Goal: Check status: Check status

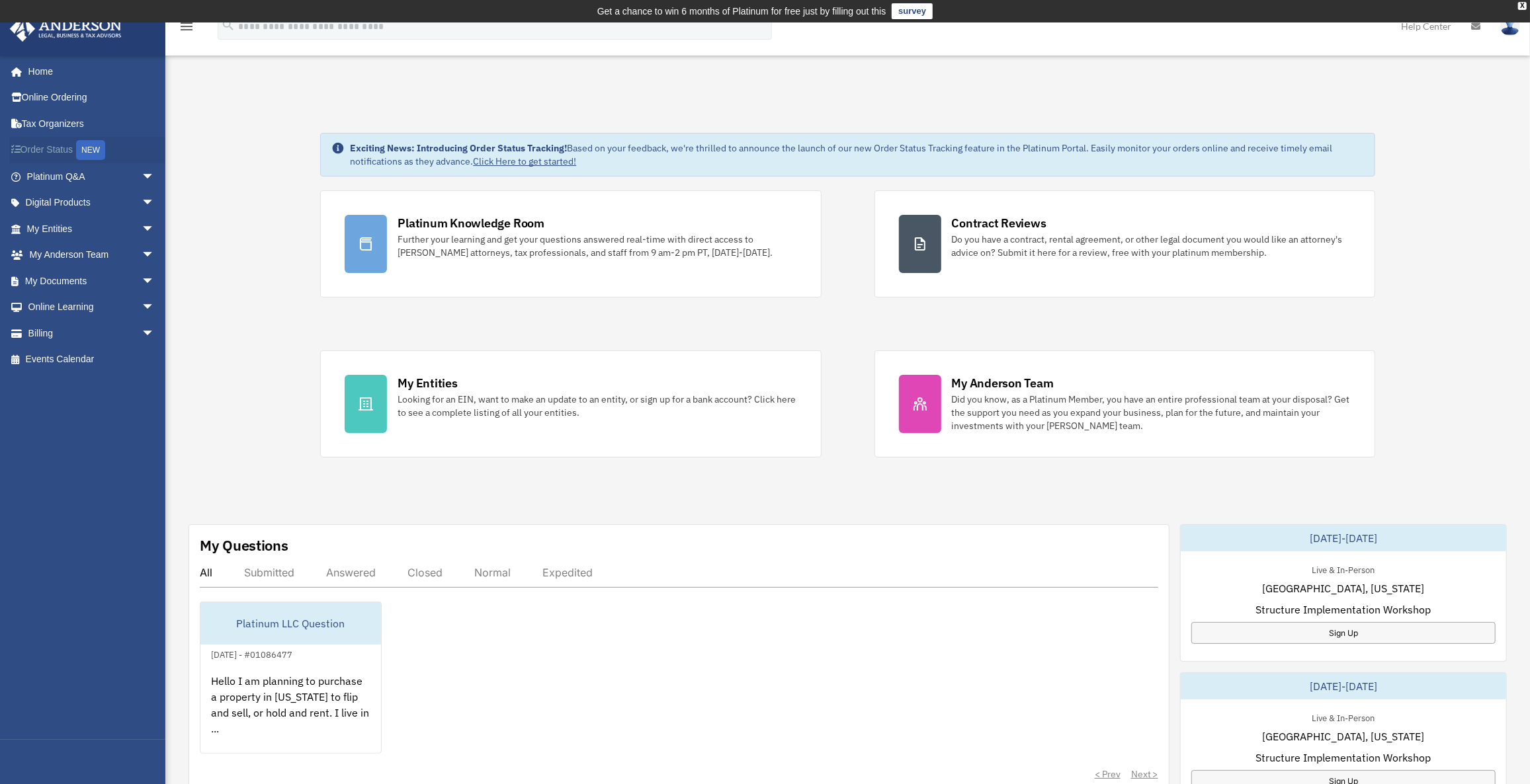
click at [48, 149] on link "Order Status NEW" at bounding box center [92, 150] width 166 height 27
click at [142, 223] on span "arrow_drop_down" at bounding box center [155, 229] width 26 height 27
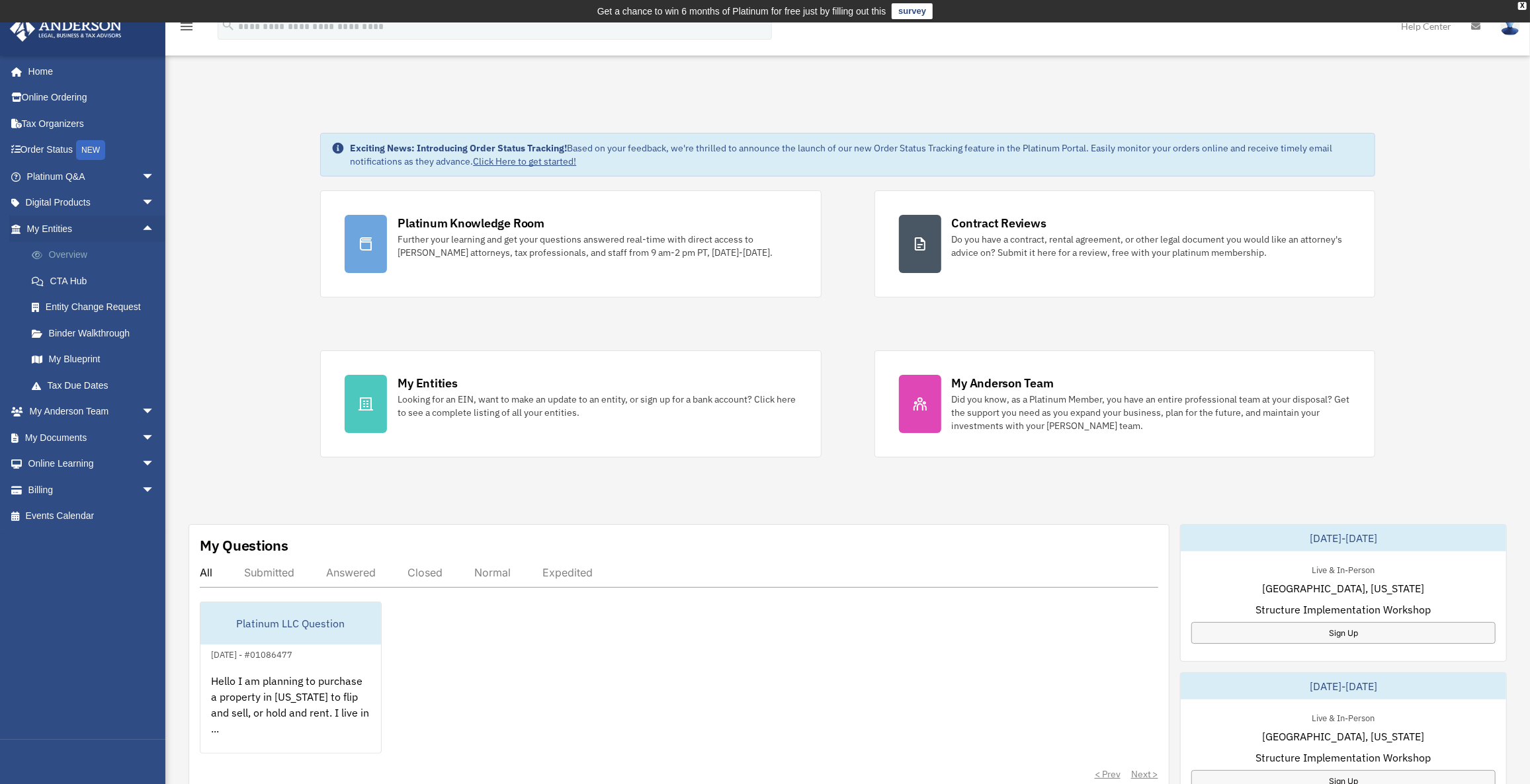
click at [74, 253] on link "Overview" at bounding box center [97, 255] width 156 height 26
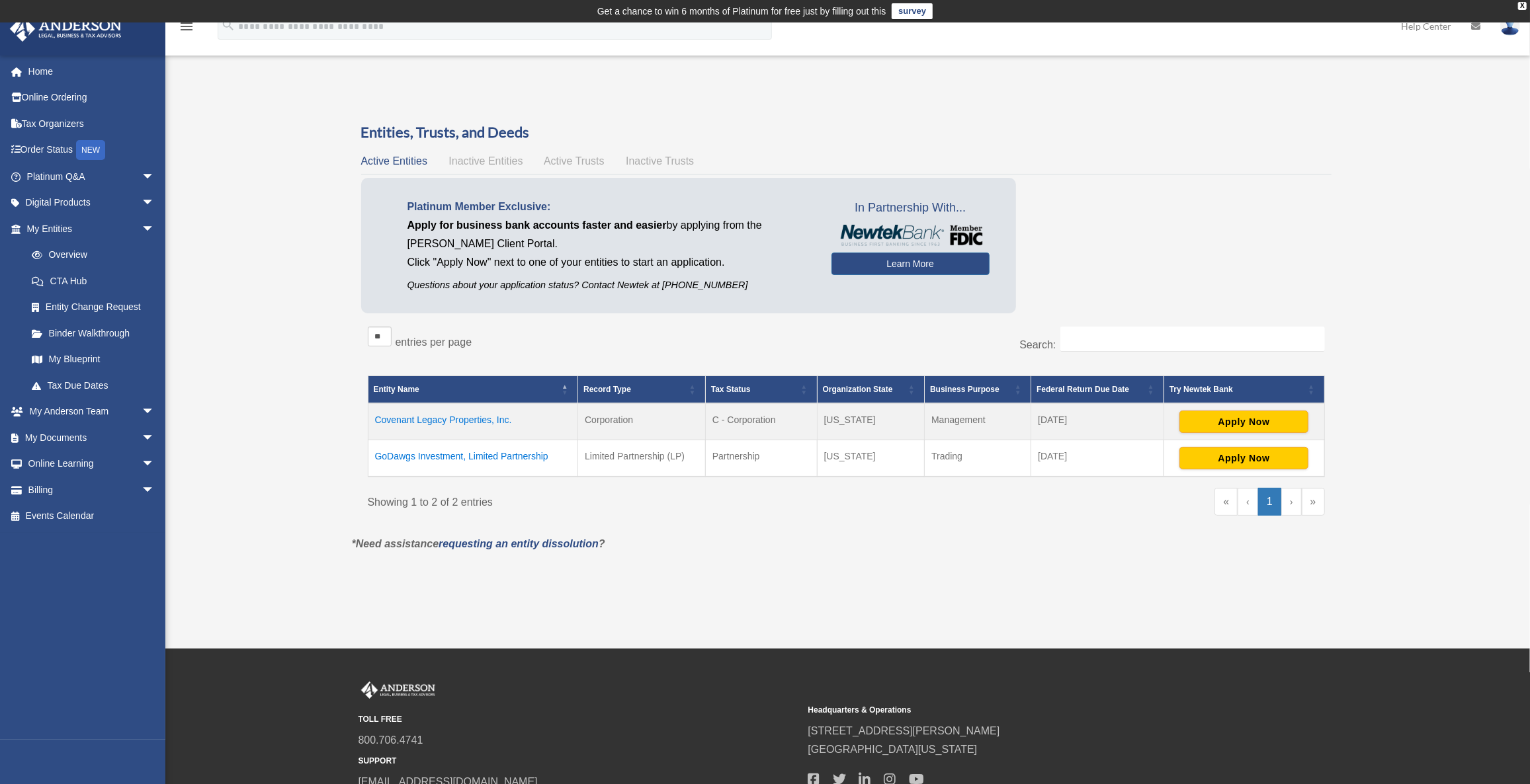
click at [437, 452] on td "GoDawgs Investment, Limited Partnership" at bounding box center [473, 458] width 211 height 37
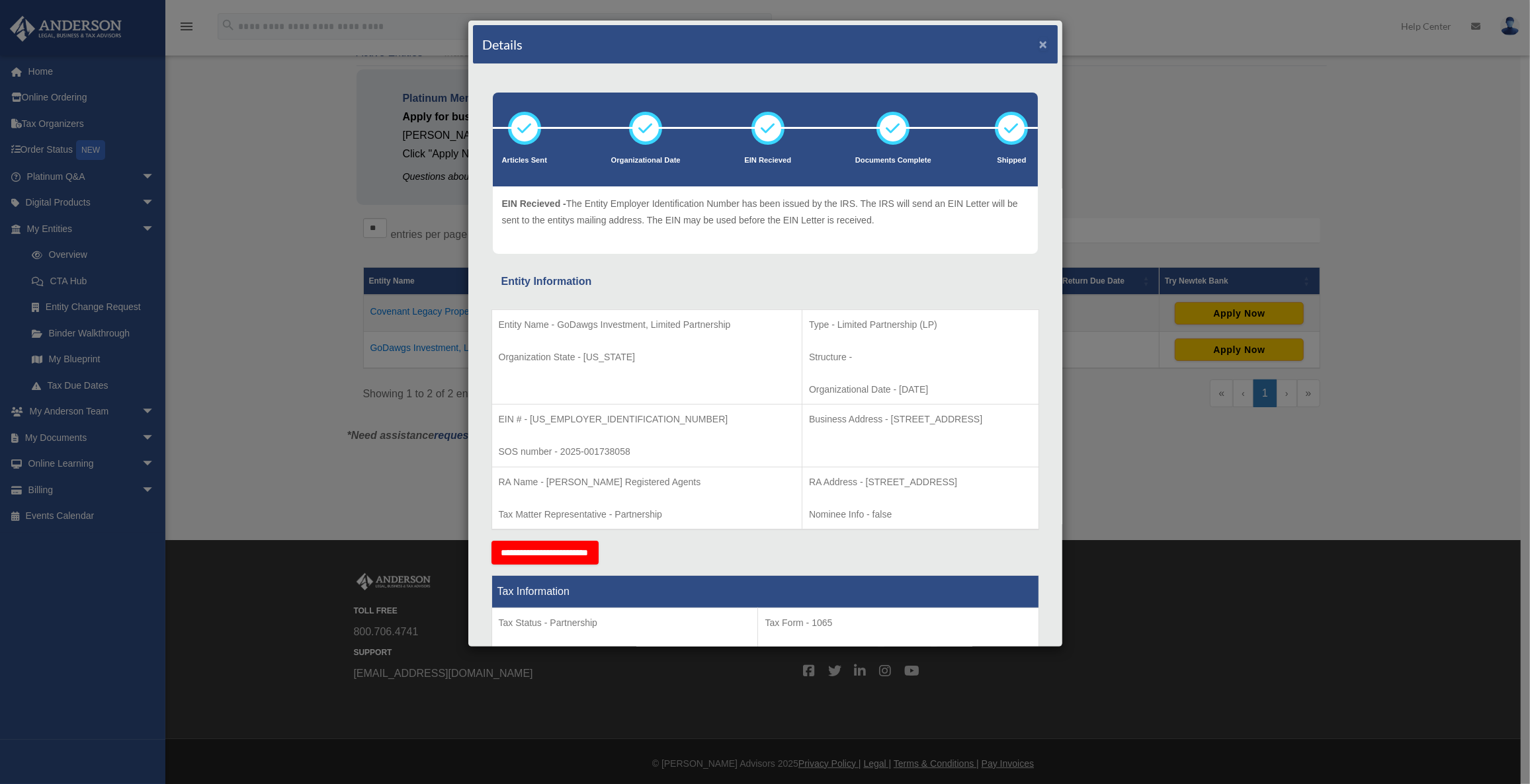
click at [1039, 43] on button "×" at bounding box center [1043, 44] width 9 height 14
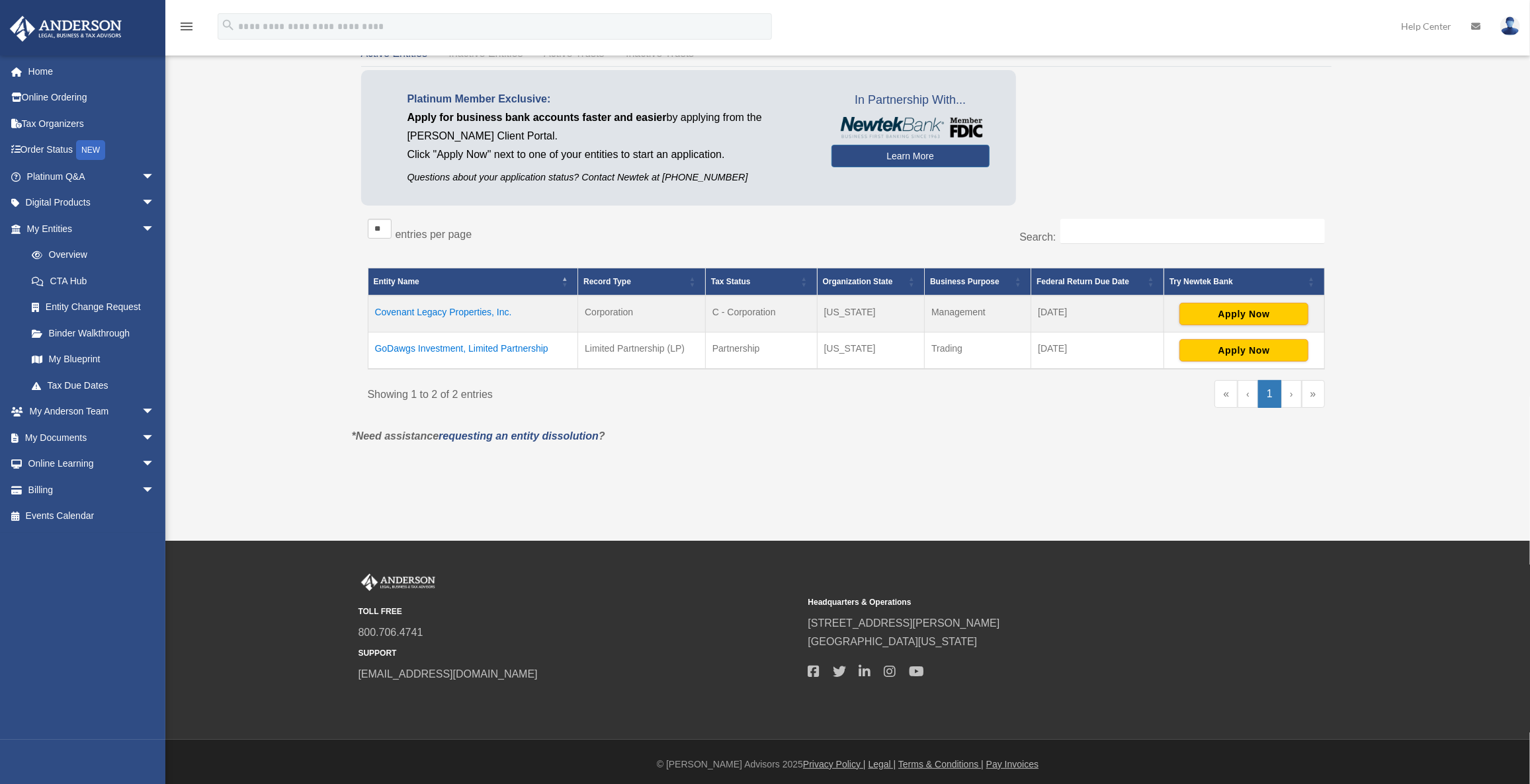
click at [415, 308] on td "Covenant Legacy Properties, Inc." at bounding box center [473, 314] width 211 height 37
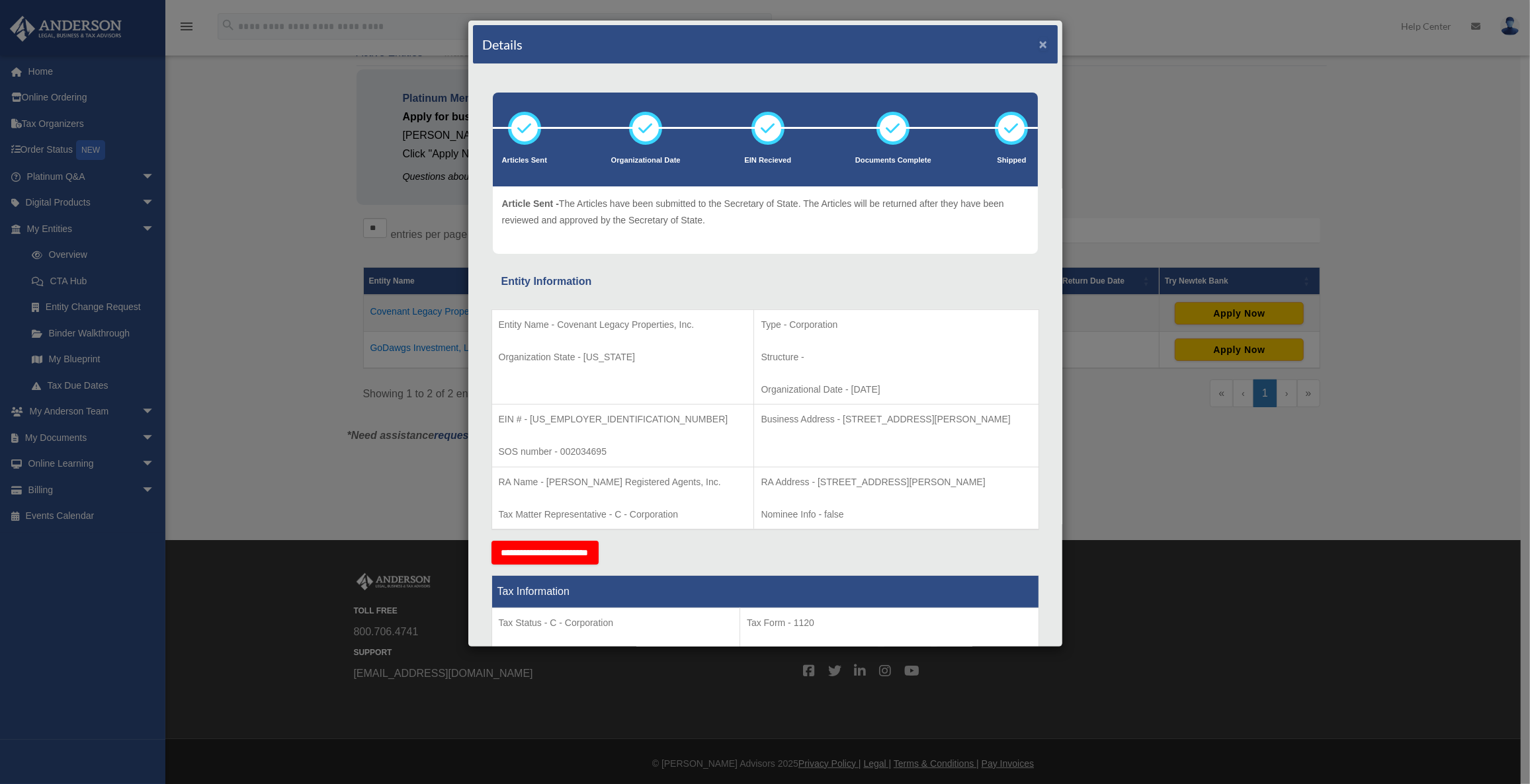
click at [1039, 43] on button "×" at bounding box center [1043, 44] width 9 height 14
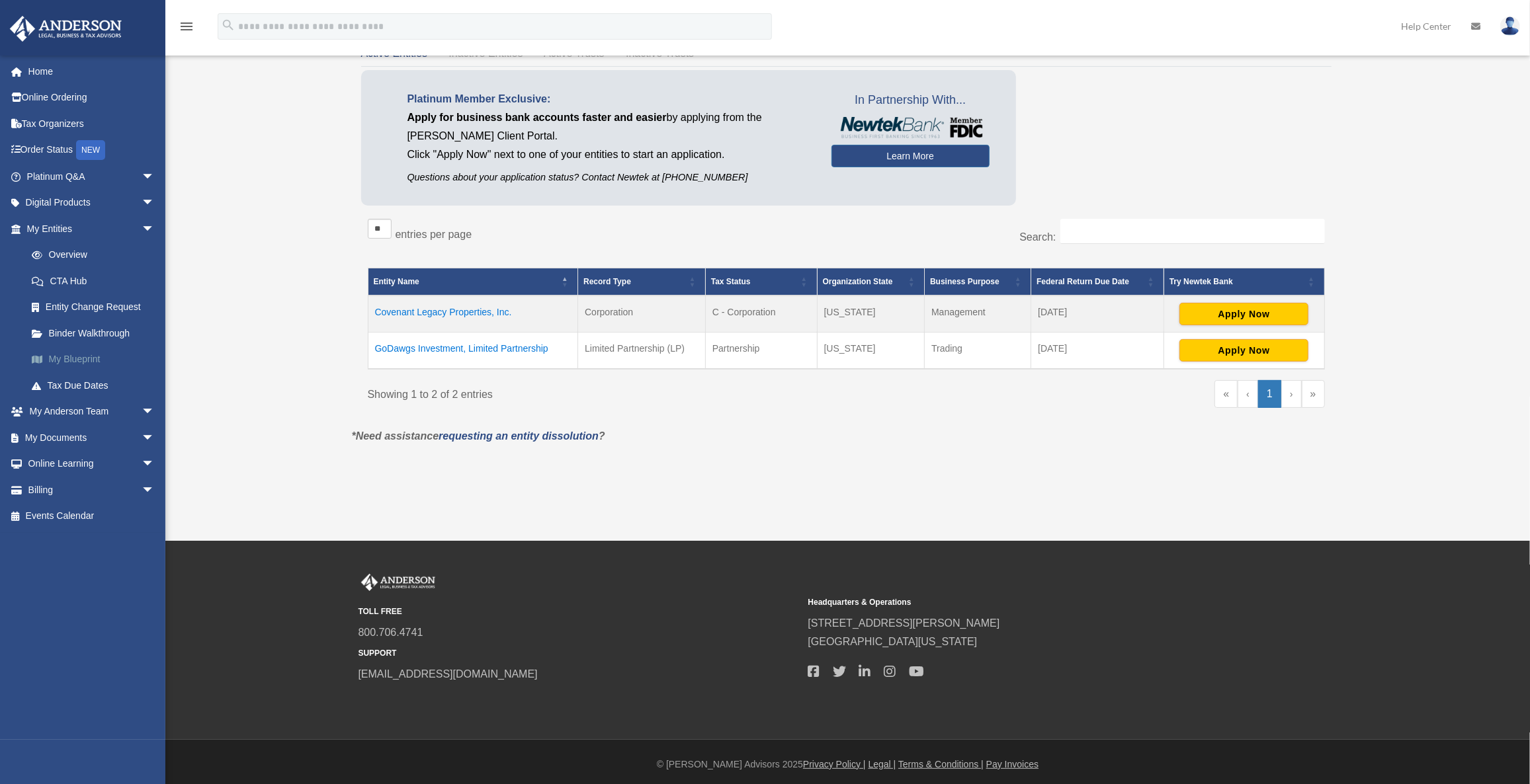
click at [78, 357] on link "My Blueprint" at bounding box center [97, 359] width 156 height 26
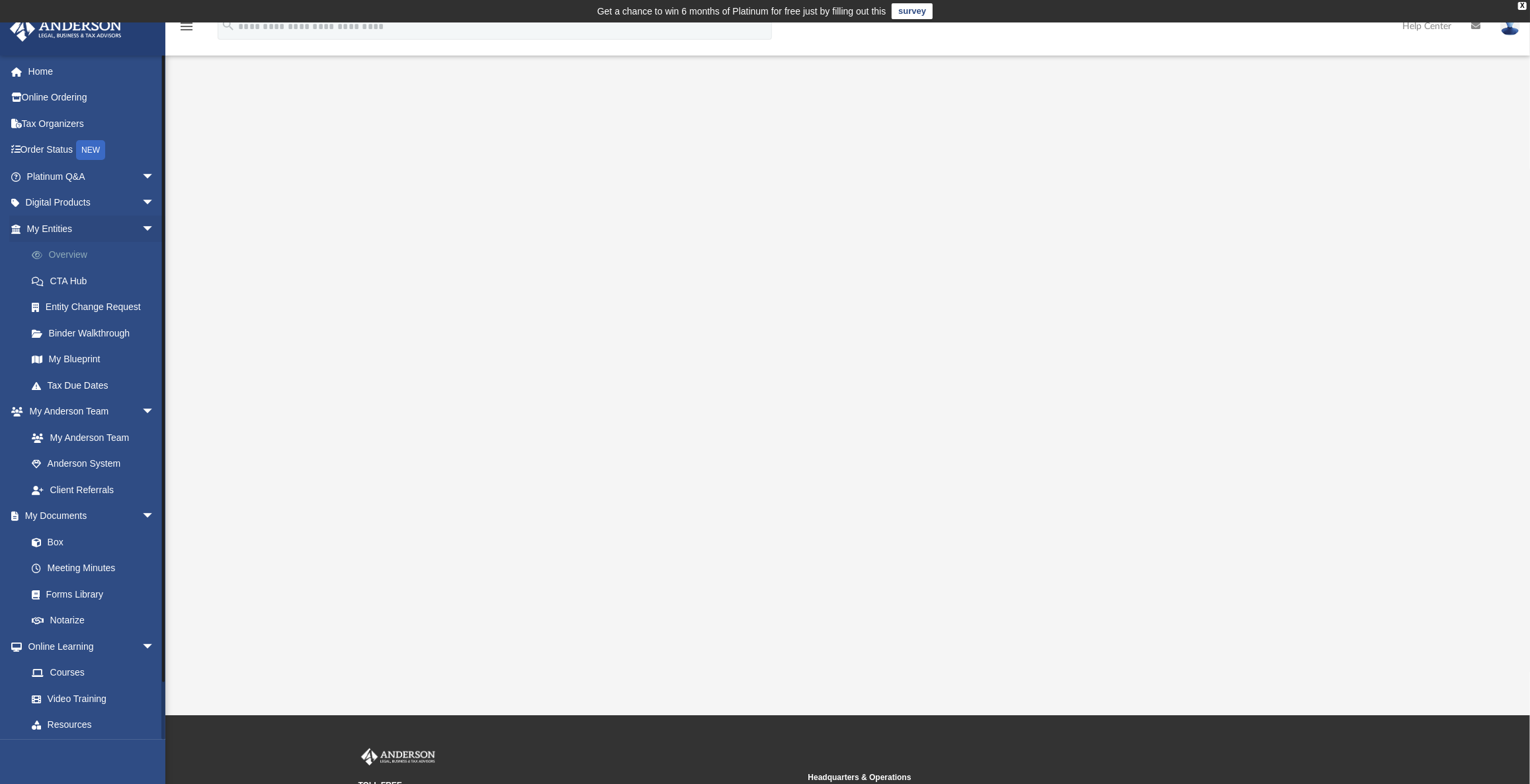
click at [75, 245] on link "Overview" at bounding box center [97, 255] width 156 height 26
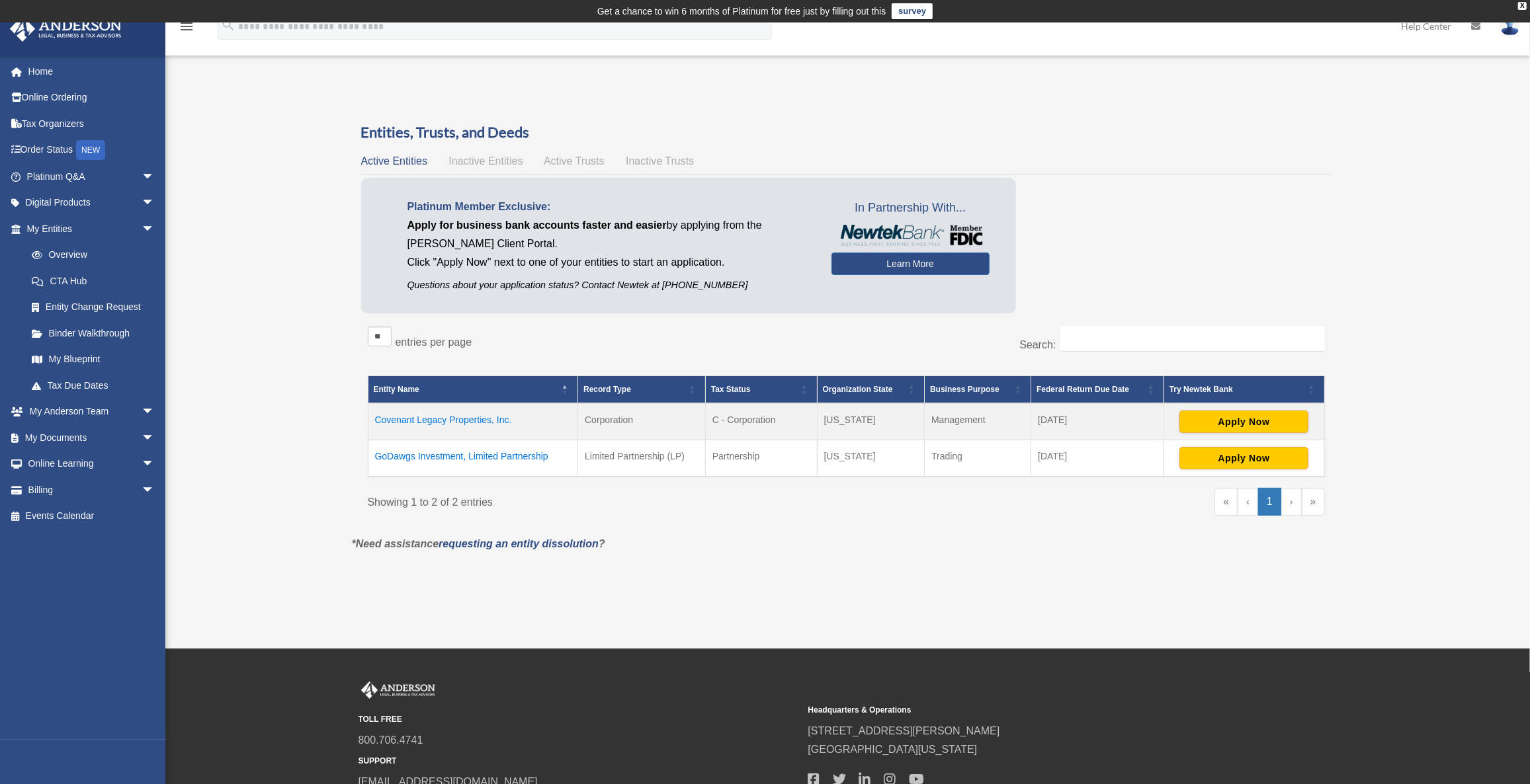
click at [426, 449] on td "GoDawgs Investment, Limited Partnership" at bounding box center [473, 458] width 211 height 37
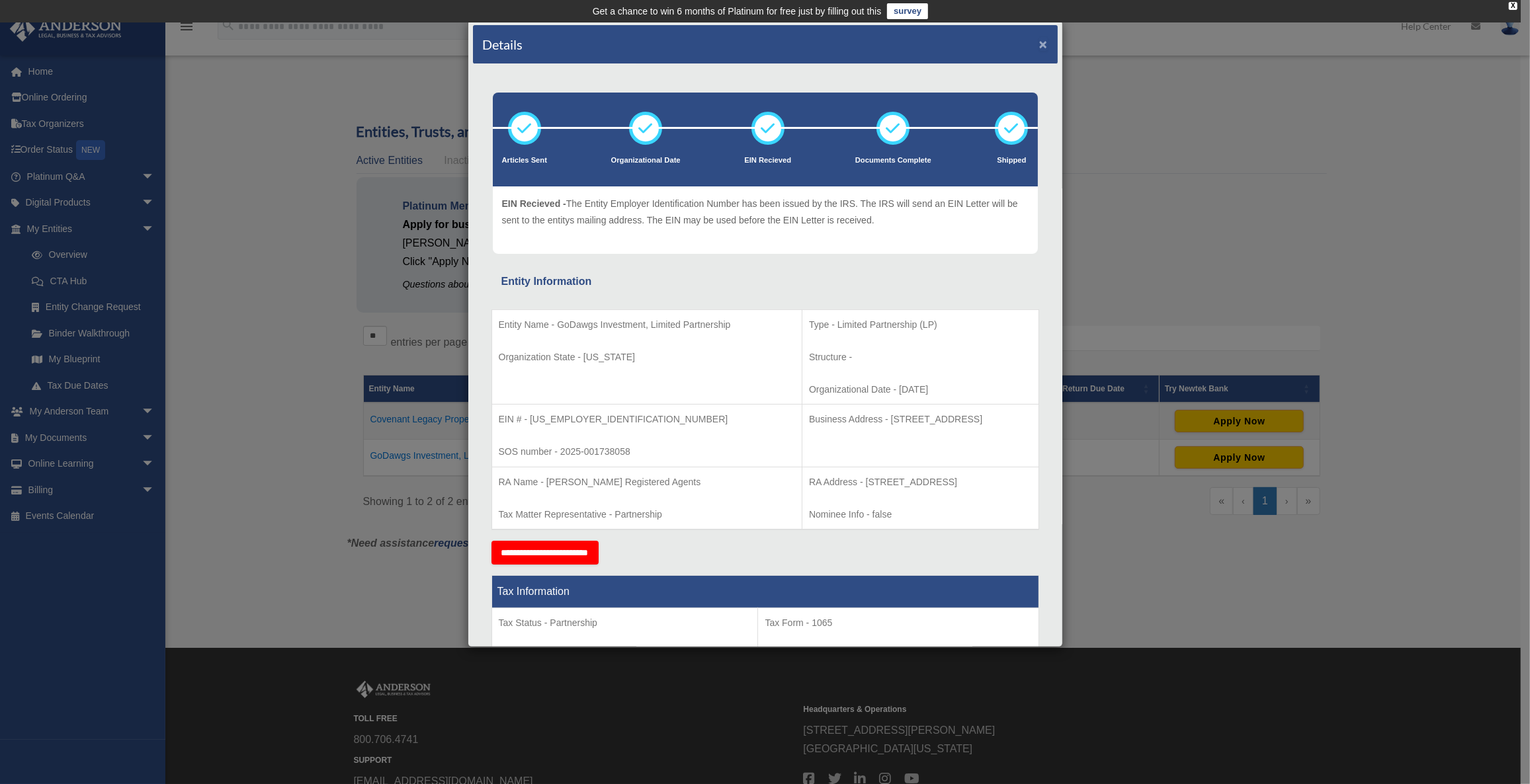
click at [1039, 40] on button "×" at bounding box center [1043, 44] width 9 height 14
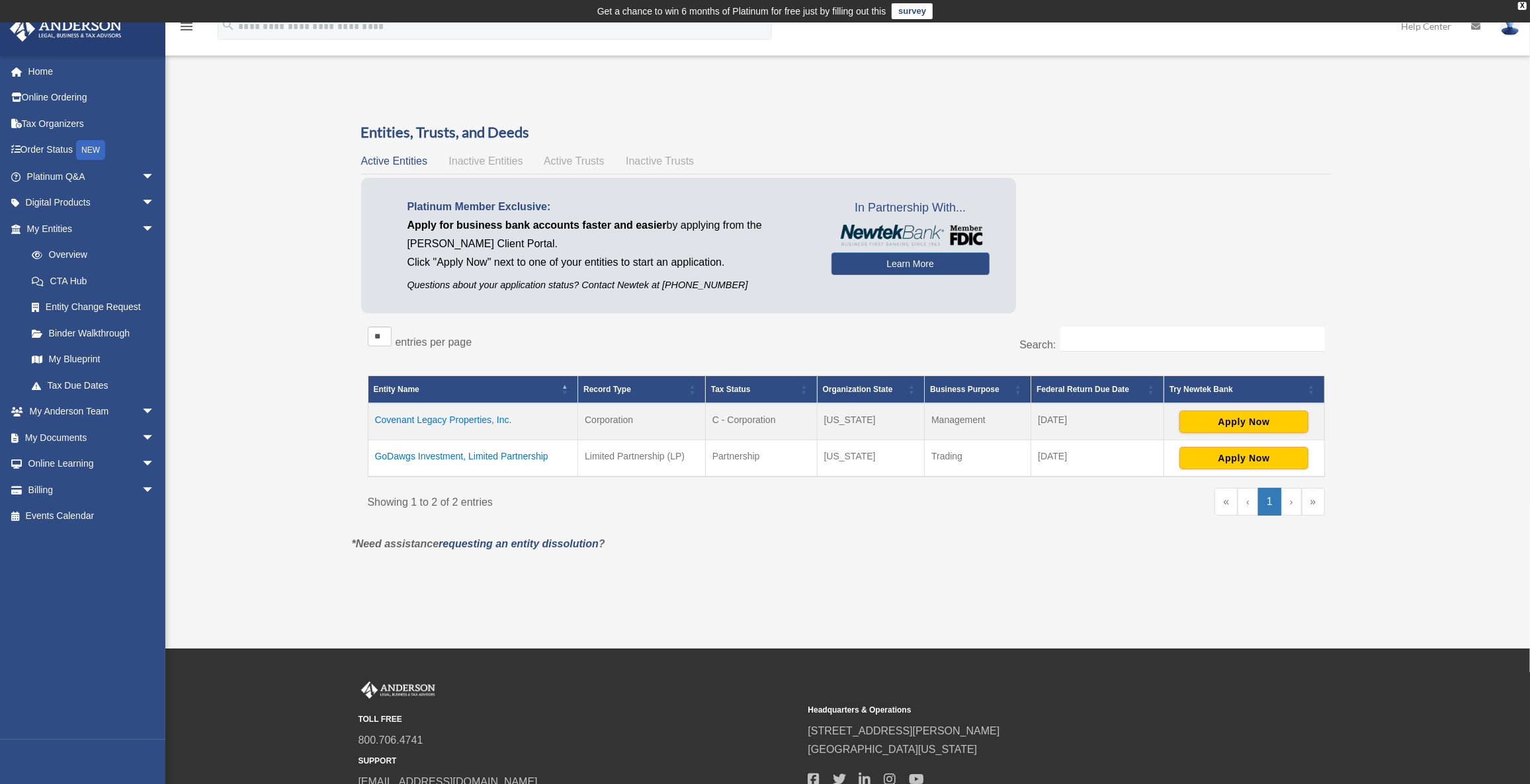
click at [444, 415] on td "Covenant Legacy Properties, Inc." at bounding box center [473, 422] width 211 height 37
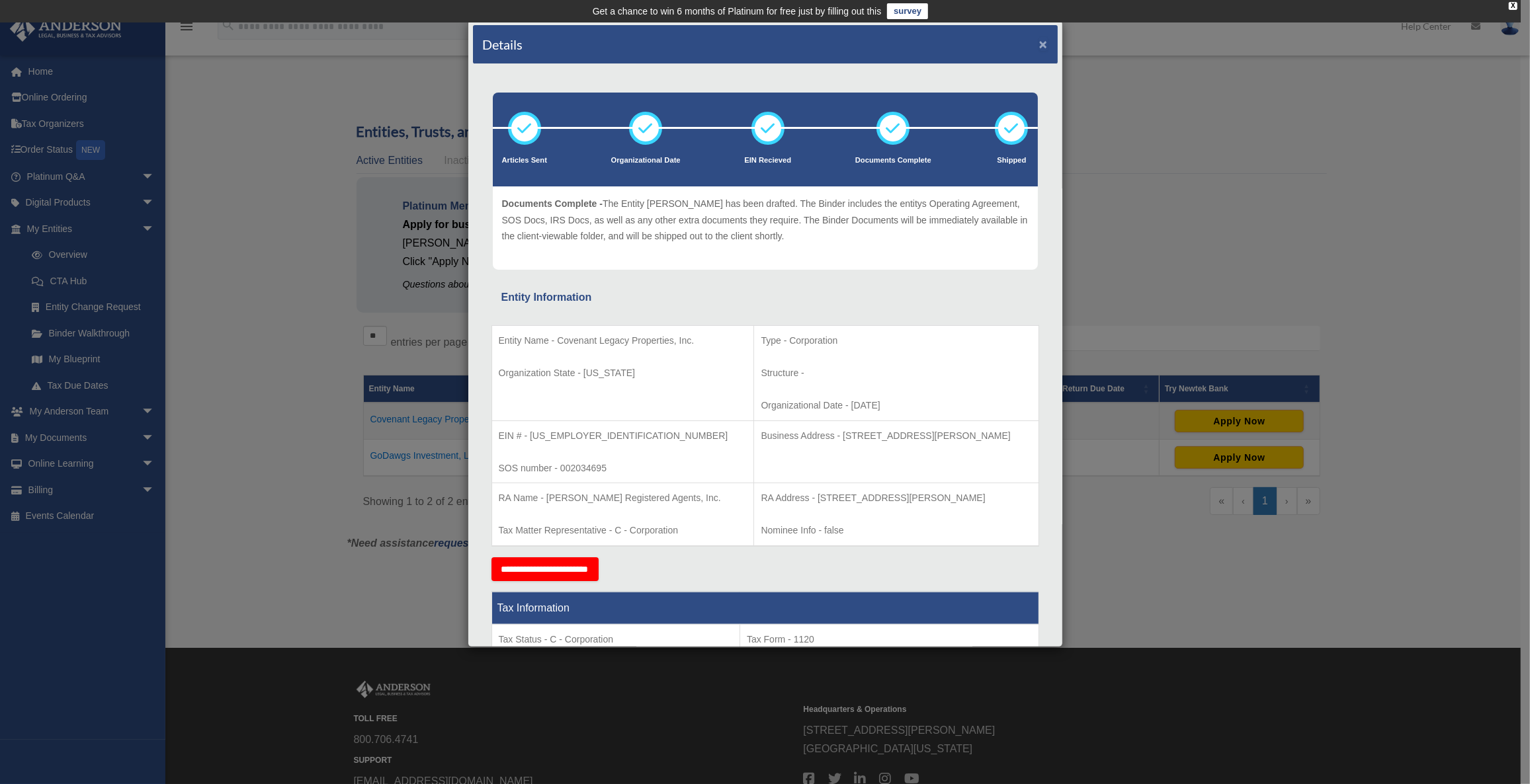
click at [1039, 42] on button "×" at bounding box center [1043, 44] width 9 height 14
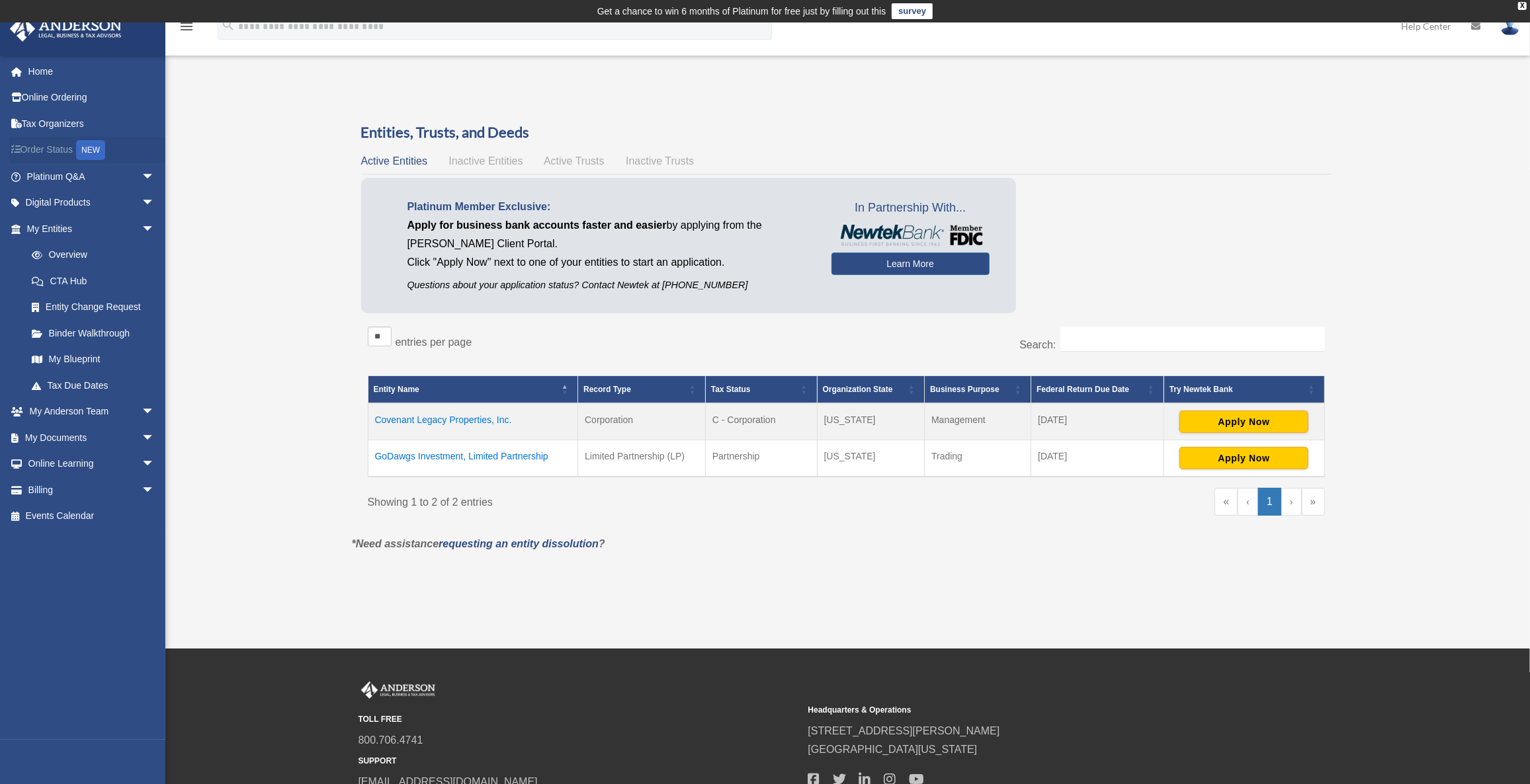
click at [54, 147] on link "Order Status NEW" at bounding box center [92, 150] width 166 height 27
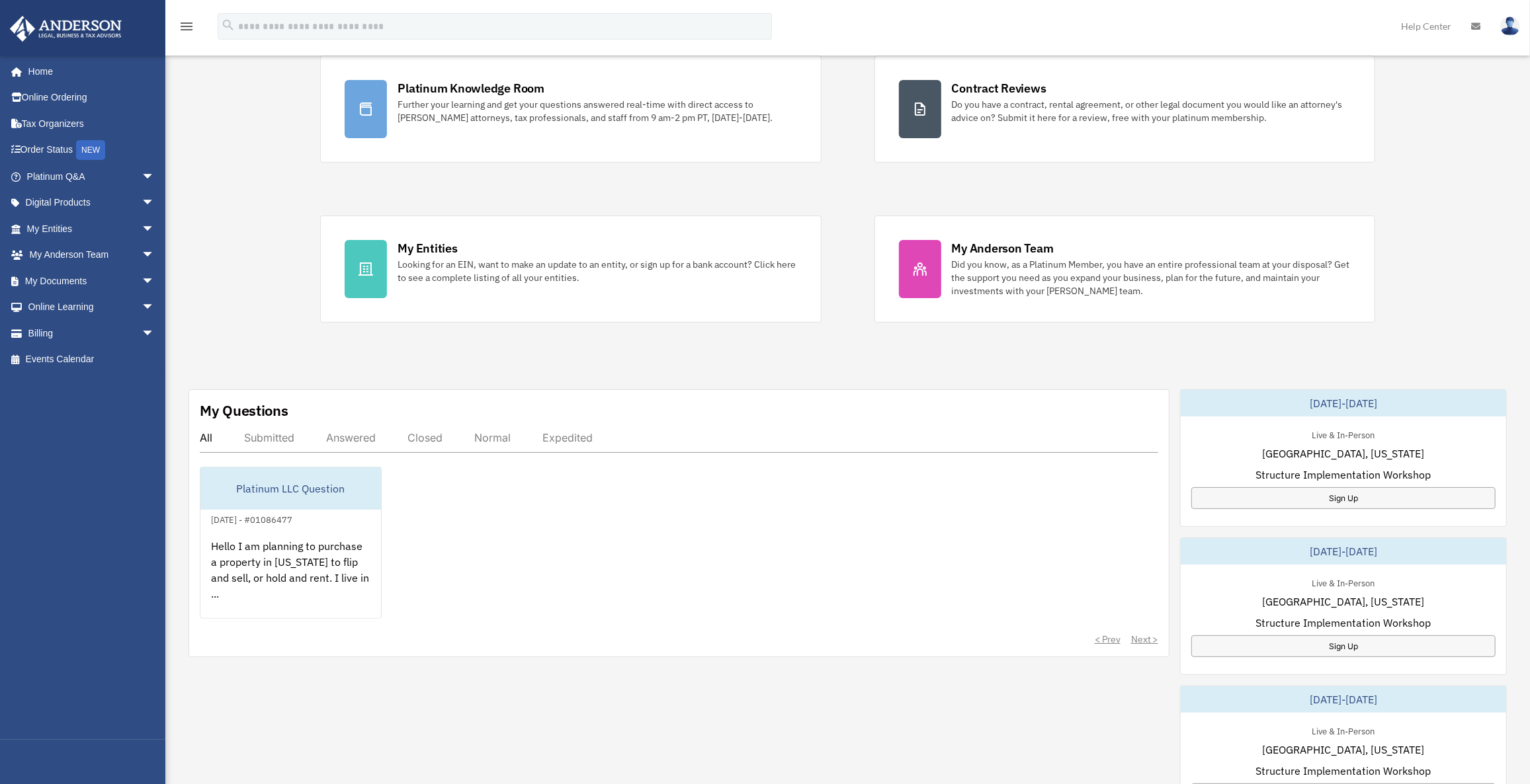
scroll to position [140, 0]
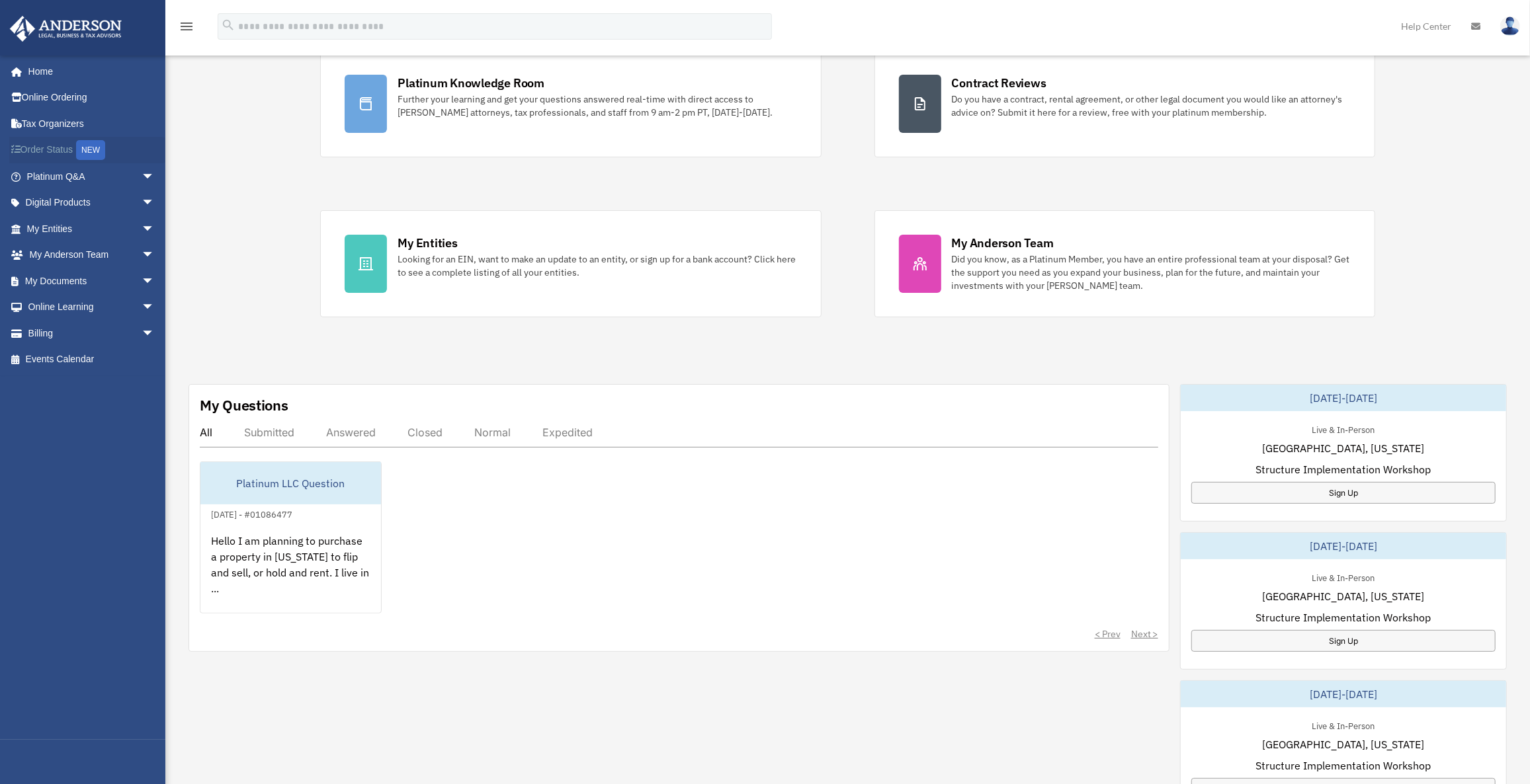
click at [44, 144] on link "Order Status NEW" at bounding box center [92, 150] width 166 height 27
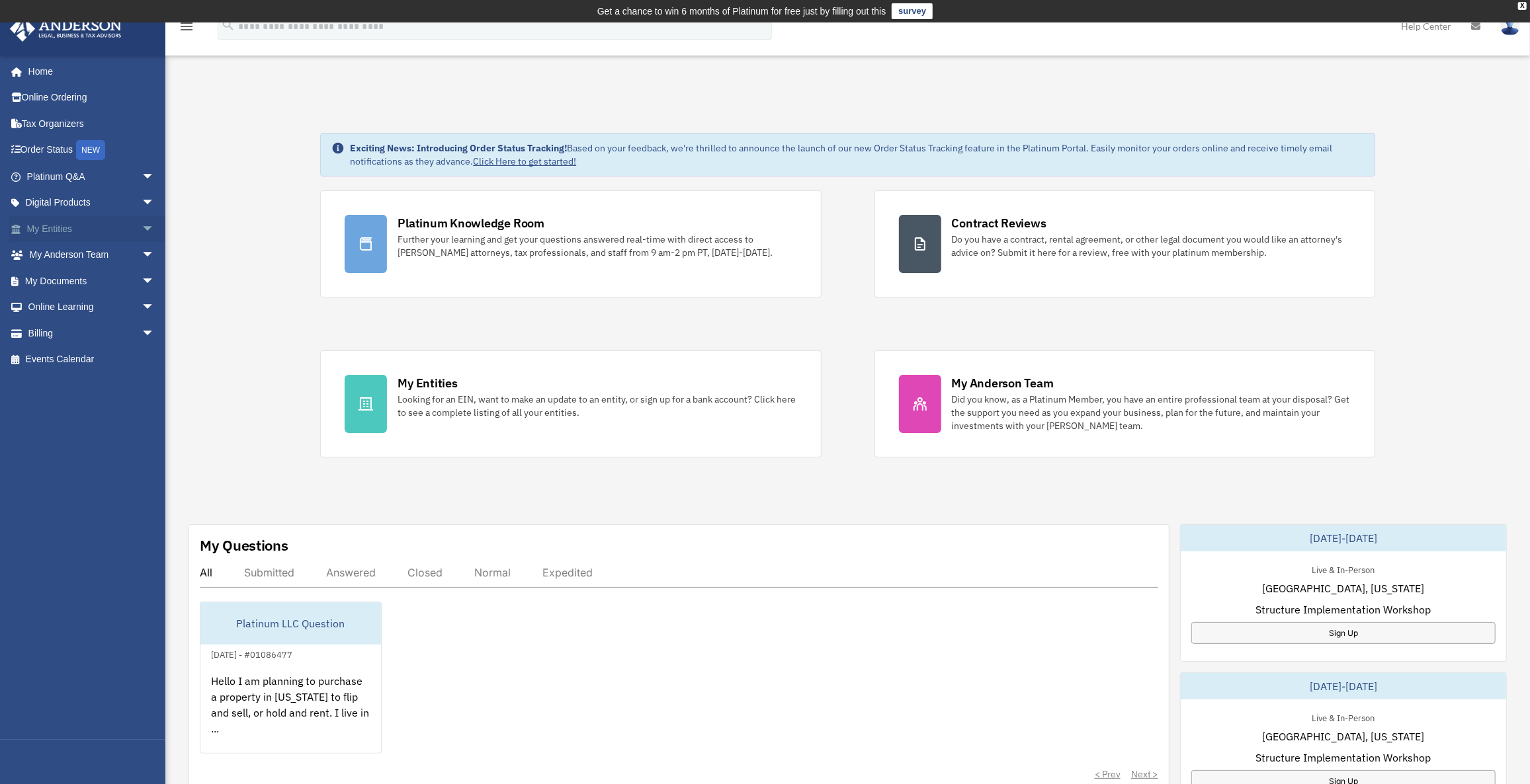
click at [142, 223] on span "arrow_drop_down" at bounding box center [155, 229] width 26 height 27
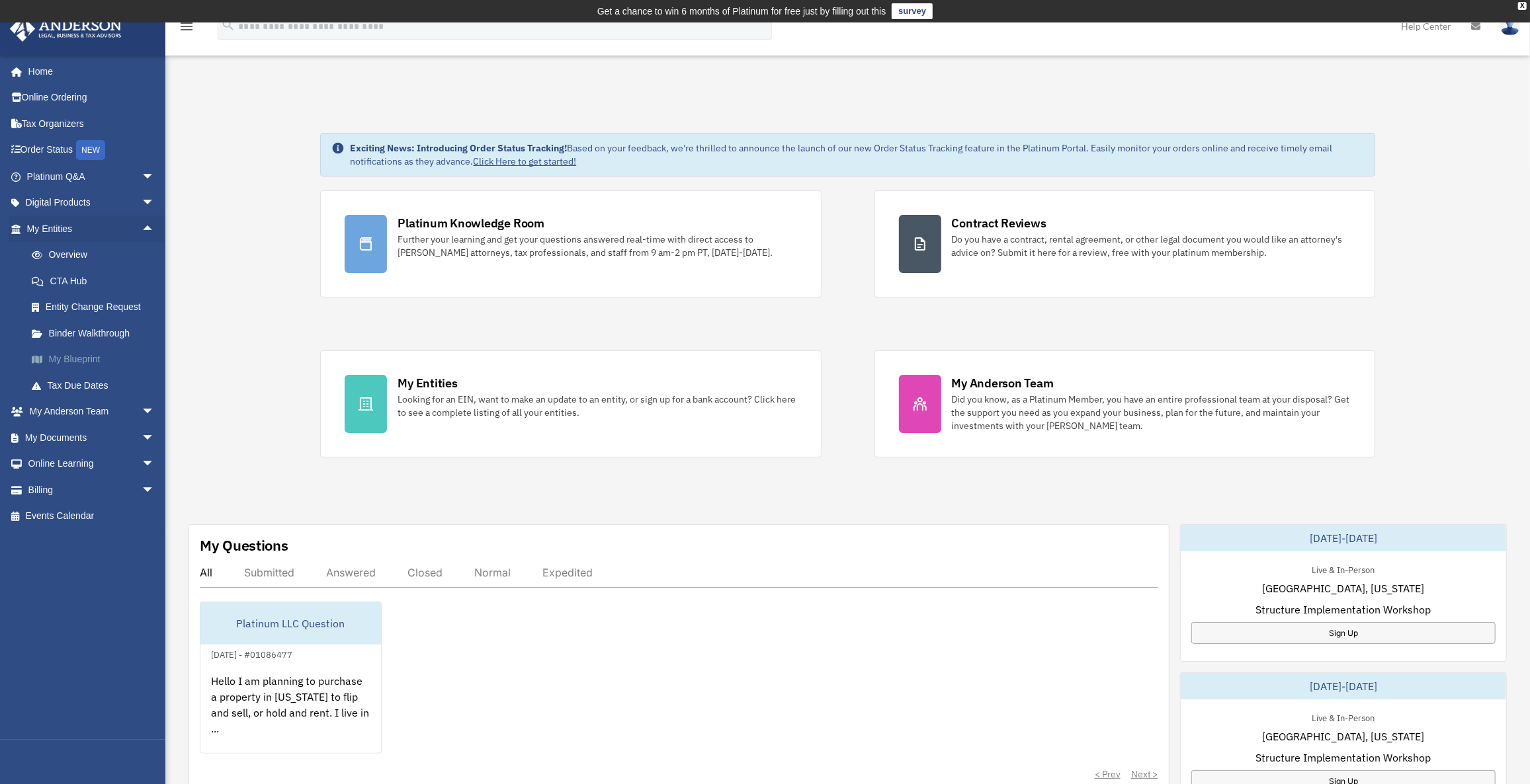
click at [85, 353] on link "My Blueprint" at bounding box center [97, 359] width 156 height 26
